Goal: Transaction & Acquisition: Book appointment/travel/reservation

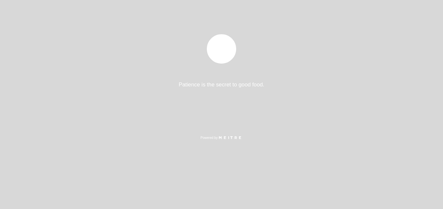
select select "es"
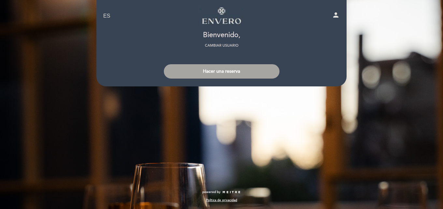
select select "es"
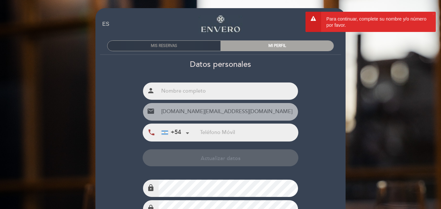
click at [174, 43] on div "MIS RESERVAS" at bounding box center [164, 46] width 113 height 10
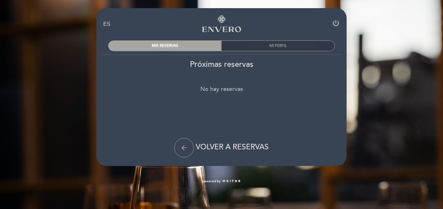
click at [252, 44] on div "MI PERFIL" at bounding box center [278, 46] width 113 height 10
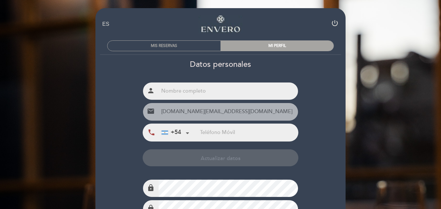
click at [221, 95] on input "text" at bounding box center [228, 90] width 139 height 17
drag, startPoint x: 239, startPoint y: 90, endPoint x: 132, endPoint y: 70, distance: 108.1
click at [132, 70] on div "Datos personales Nombre completo person [PERSON_NAME] Email +54" at bounding box center [220, 168] width 251 height 217
type input "[PERSON_NAME]"
click at [265, 130] on input "tel" at bounding box center [249, 132] width 98 height 17
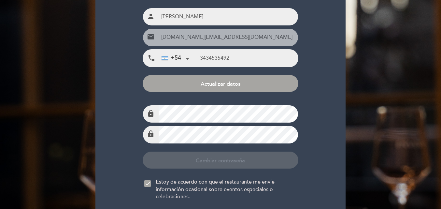
scroll to position [87, 0]
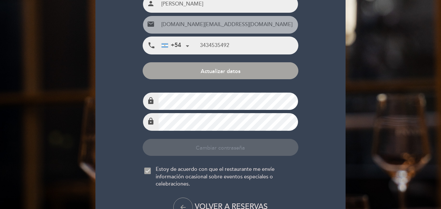
type input "3434535492"
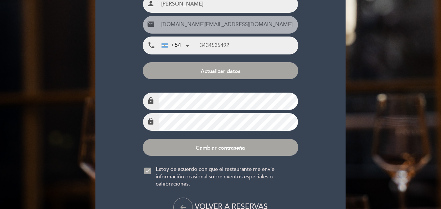
click at [146, 172] on div at bounding box center [147, 170] width 7 height 7
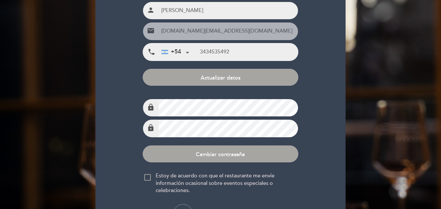
scroll to position [41, 0]
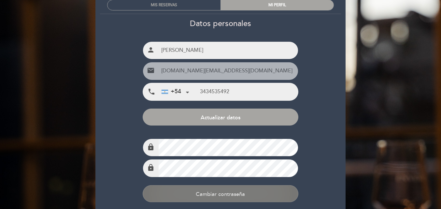
click at [232, 201] on button "Cambiar contraseña" at bounding box center [220, 193] width 155 height 17
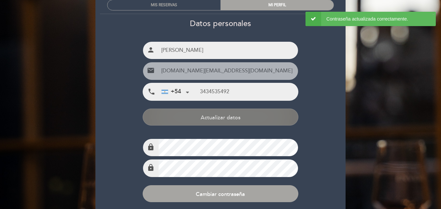
click at [228, 118] on button "Actualizar datos" at bounding box center [220, 117] width 155 height 17
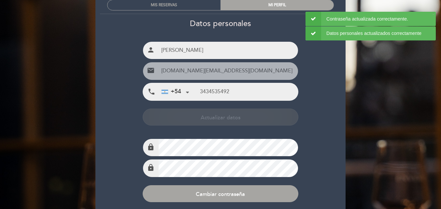
scroll to position [128, 0]
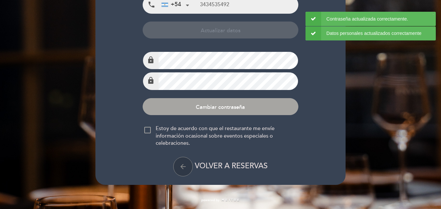
click at [183, 164] on icon "arrow_back" at bounding box center [183, 167] width 8 height 8
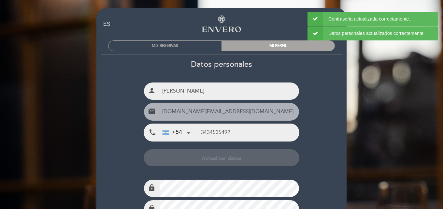
select select "es"
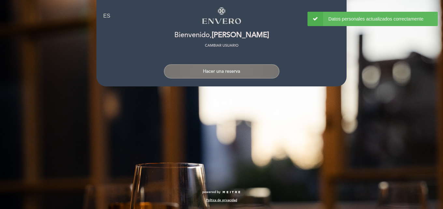
click at [225, 70] on button "Hacer una reserva" at bounding box center [222, 71] width 116 height 14
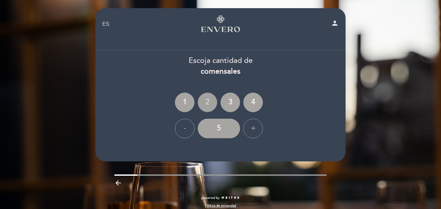
click at [204, 108] on div "2" at bounding box center [208, 103] width 20 height 20
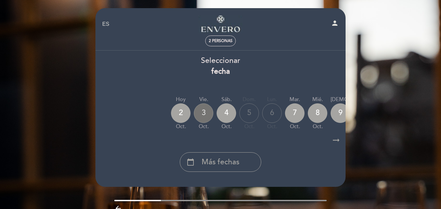
click at [205, 119] on div "3" at bounding box center [204, 113] width 20 height 20
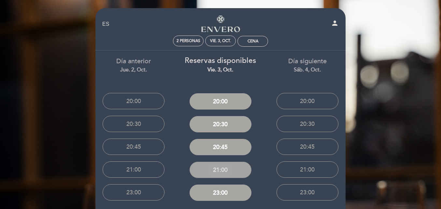
click at [215, 176] on button "21:00" at bounding box center [221, 170] width 62 height 16
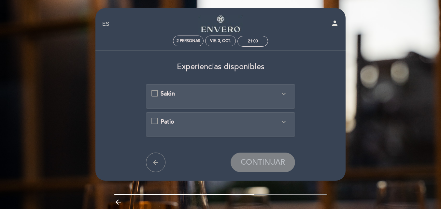
click at [274, 92] on div "Salón expand_more" at bounding box center [221, 94] width 120 height 8
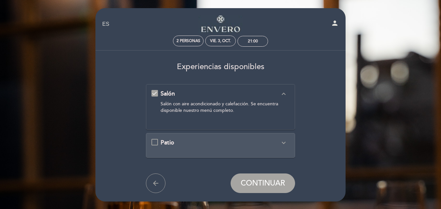
click at [163, 141] on span "Patio" at bounding box center [168, 142] width 14 height 7
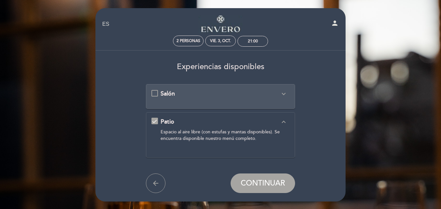
click at [172, 99] on div "Salón expand_more Salón con aire acondicionado y calefacción. Se encuentra disp…" at bounding box center [221, 97] width 138 height 14
click at [168, 95] on span "Salón" at bounding box center [168, 93] width 14 height 7
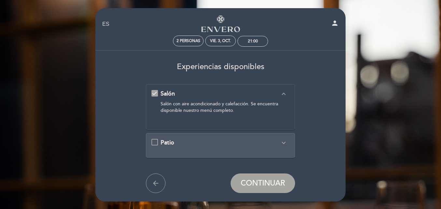
click at [258, 185] on span "CONTINUAR" at bounding box center [263, 183] width 44 height 9
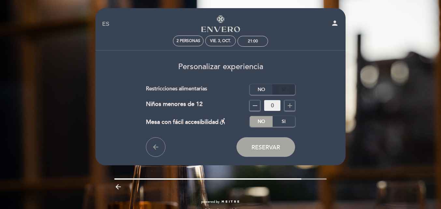
click at [287, 87] on label "Si" at bounding box center [283, 89] width 23 height 11
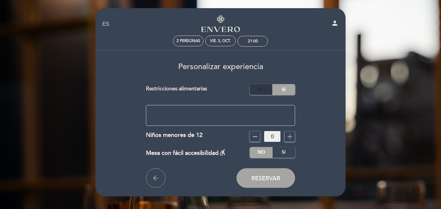
click at [266, 92] on label "No" at bounding box center [261, 89] width 23 height 11
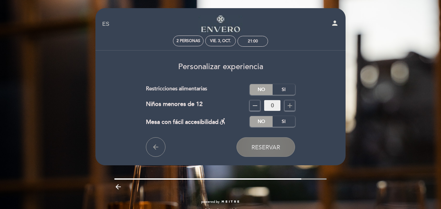
click at [277, 155] on button "Reservar" at bounding box center [266, 147] width 59 height 20
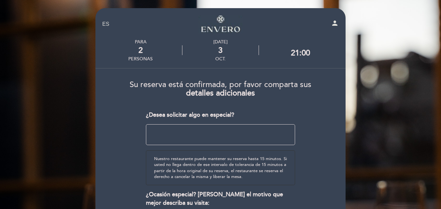
scroll to position [87, 0]
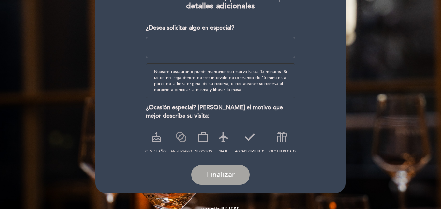
click at [179, 145] on icon at bounding box center [181, 136] width 17 height 17
click at [211, 43] on textarea at bounding box center [221, 47] width 150 height 21
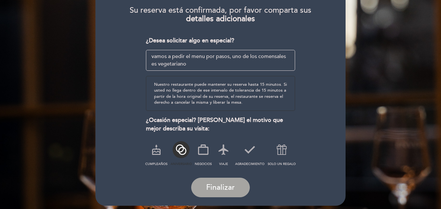
scroll to position [103, 0]
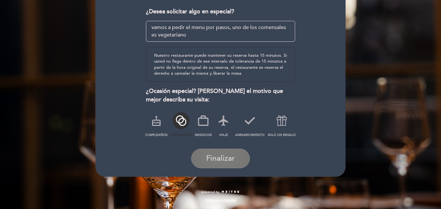
type textarea "vamos a pedir el menu por pasos, uno de los comensales es vegetariano"
click at [233, 166] on button "Finalizar" at bounding box center [220, 159] width 59 height 20
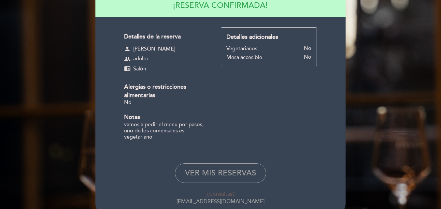
scroll to position [87, 0]
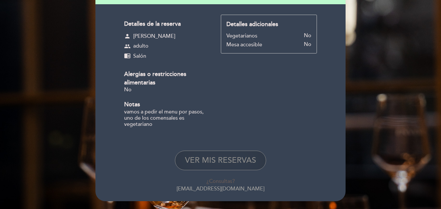
click at [224, 162] on button "VER MIS RESERVAS" at bounding box center [220, 161] width 91 height 20
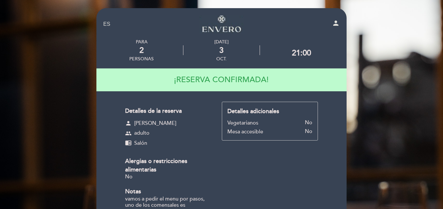
select select "es"
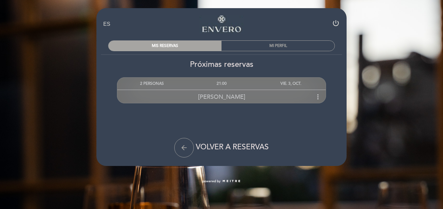
click at [287, 97] on div "[PERSON_NAME] more_vert" at bounding box center [221, 97] width 209 height 14
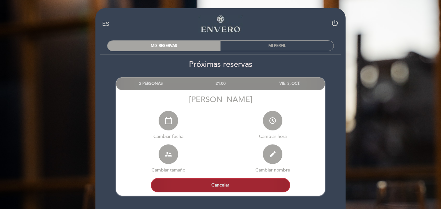
click at [234, 181] on button "Cancelar" at bounding box center [220, 185] width 139 height 14
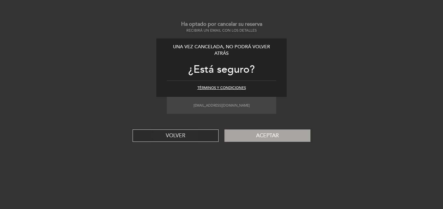
click at [187, 140] on button "VOLVER" at bounding box center [176, 135] width 86 height 12
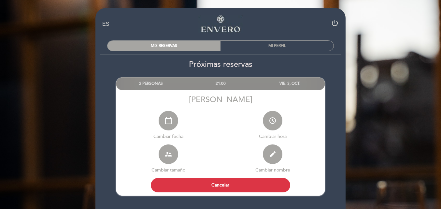
click at [261, 82] on div "VIE. 3, OCT." at bounding box center [289, 84] width 69 height 12
